Goal: Navigation & Orientation: Find specific page/section

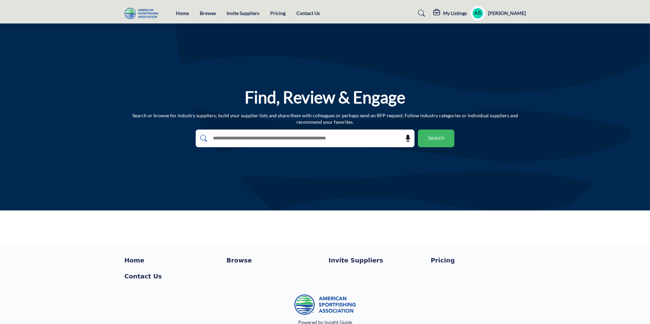
click at [442, 138] on span "Search" at bounding box center [436, 138] width 16 height 7
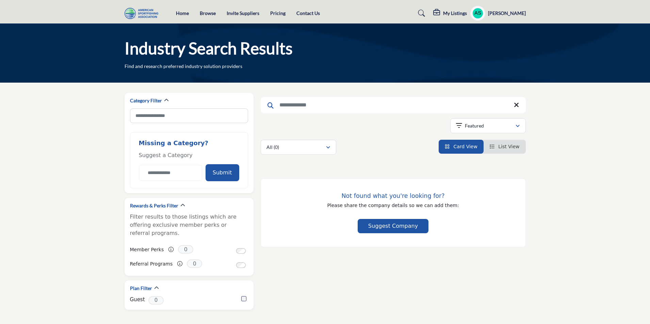
click at [506, 146] on span "List View" at bounding box center [508, 146] width 21 height 5
click at [470, 149] on span "Card View" at bounding box center [465, 146] width 24 height 5
click at [245, 13] on link "Invite Suppliers" at bounding box center [243, 13] width 33 height 6
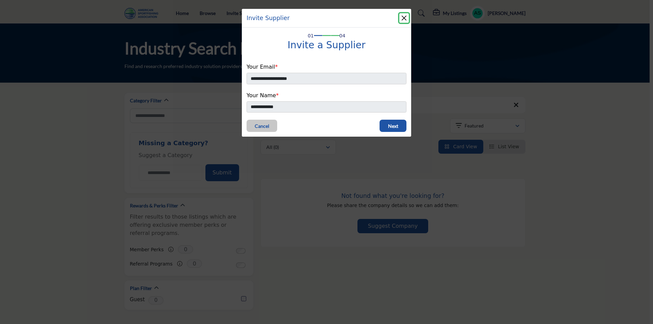
click at [406, 19] on button "Close" at bounding box center [404, 18] width 10 height 10
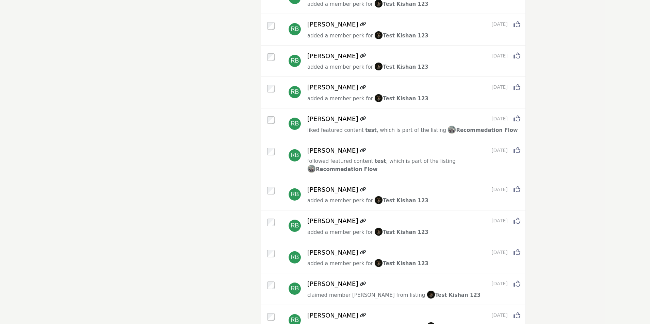
scroll to position [18727, 0]
